Goal: Information Seeking & Learning: Find specific fact

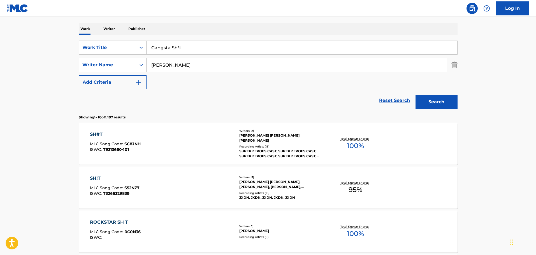
click at [197, 71] on input "[PERSON_NAME]" at bounding box center [297, 64] width 301 height 13
type input "[PERSON_NAME]"
click at [416, 95] on button "Search" at bounding box center [437, 102] width 42 height 14
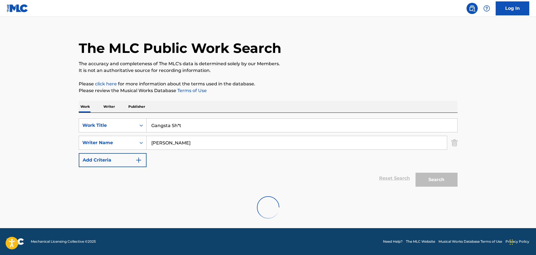
scroll to position [84, 0]
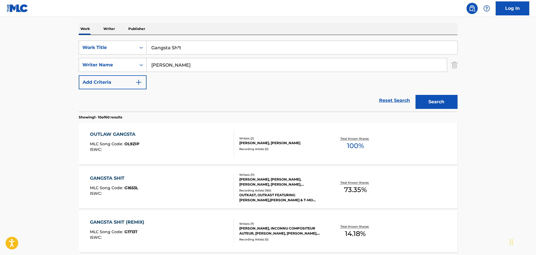
click at [178, 47] on input "Gangsta Sh*t" at bounding box center [302, 47] width 311 height 13
type input "Gangsta Shit"
click at [416, 95] on button "Search" at bounding box center [437, 102] width 42 height 14
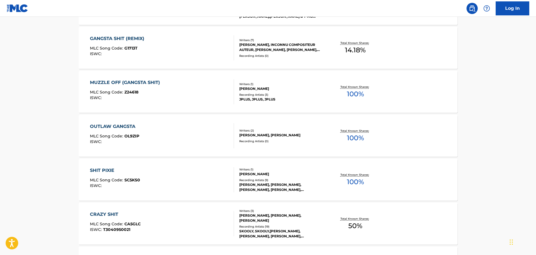
scroll to position [112, 0]
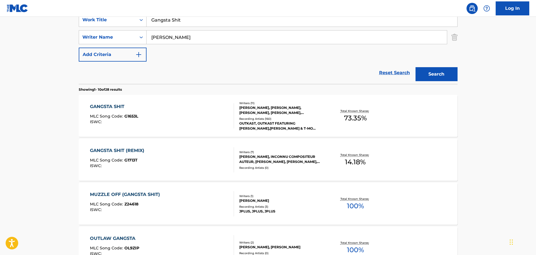
click at [206, 155] on div "GANGSTA SHIT (REMIX) MLC Song Code : G1713T ISWC :" at bounding box center [162, 159] width 144 height 25
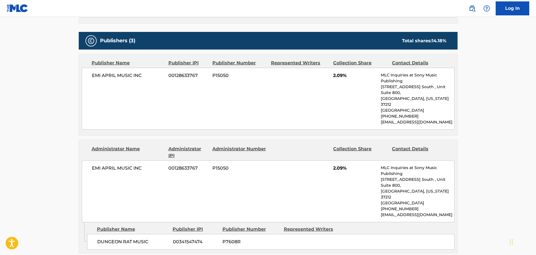
scroll to position [284, 0]
